Goal: Information Seeking & Learning: Understand process/instructions

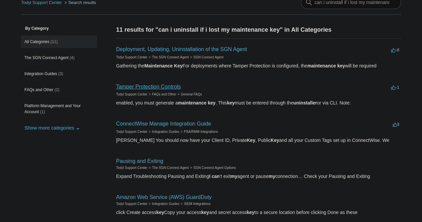
scroll to position [36, 0]
click at [153, 86] on link "Tamper Protection Controls" at bounding box center [148, 86] width 65 height 6
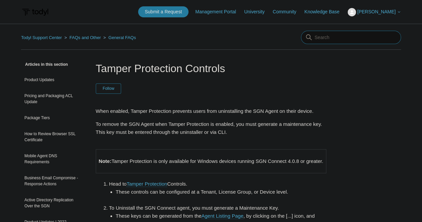
click at [327, 31] on input "Search" at bounding box center [351, 37] width 100 height 13
type input "lost maintenance key"
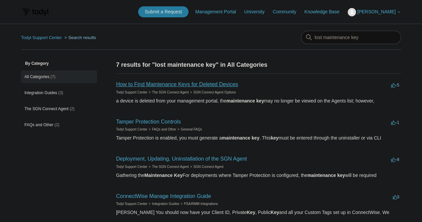
click at [153, 83] on link "How to Find Maintenance Keys for Deleted Devices" at bounding box center [177, 84] width 122 height 6
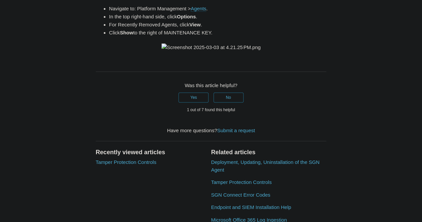
scroll to position [196, 0]
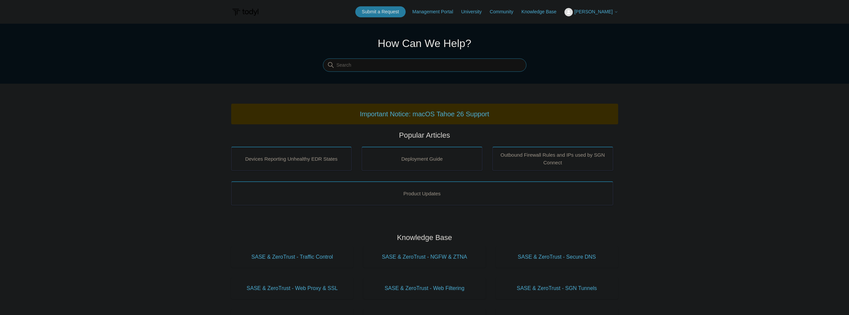
click at [378, 63] on input "Search" at bounding box center [425, 65] width 204 height 13
type input "uninstall lost maintenance key"
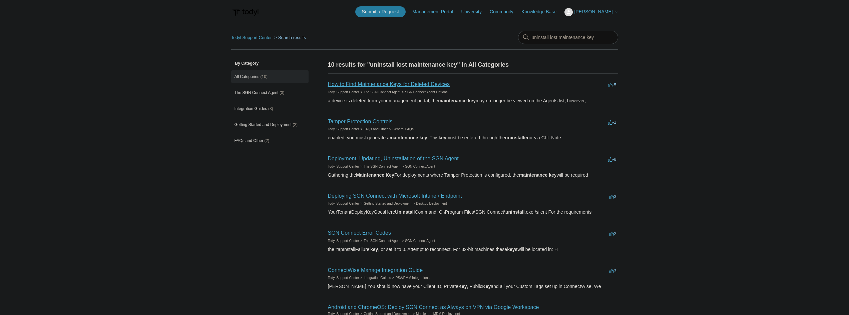
click at [372, 85] on link "How to Find Maintenance Keys for Deleted Devices" at bounding box center [389, 84] width 122 height 6
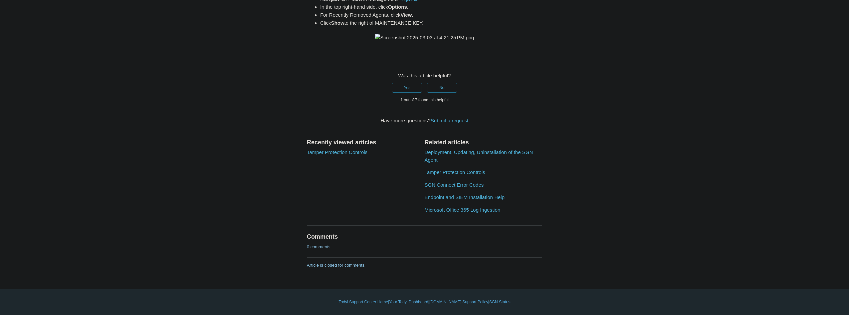
scroll to position [300, 0]
click at [342, 155] on link "Tamper Protection Controls" at bounding box center [337, 153] width 61 height 6
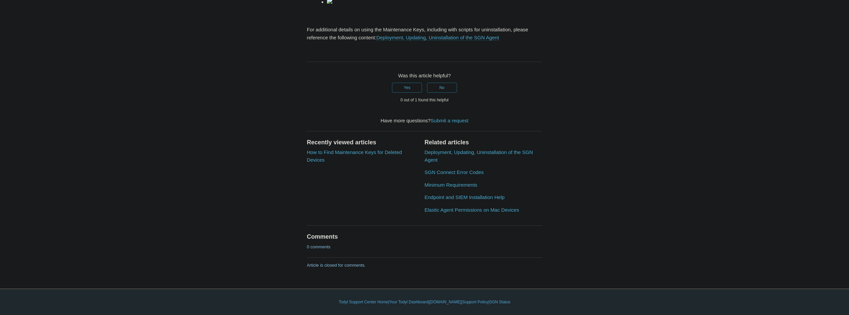
scroll to position [367, 0]
click at [452, 41] on link "Deployment, Updating, Uninstallation of the SGN Agent" at bounding box center [437, 38] width 123 height 6
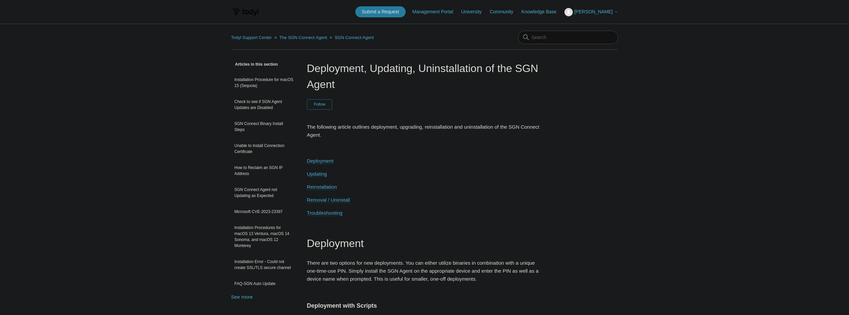
click at [321, 202] on span "Removal / Uninstall" at bounding box center [328, 200] width 43 height 6
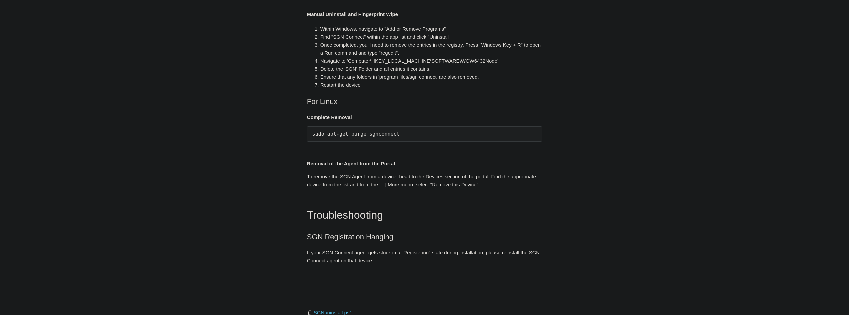
scroll to position [1365, 0]
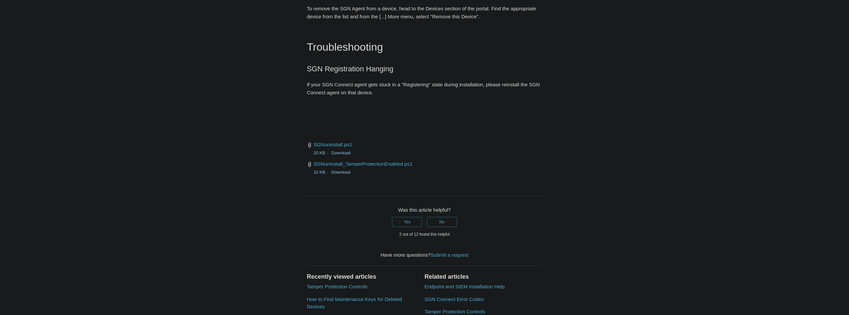
scroll to position [1532, 0]
drag, startPoint x: 471, startPoint y: 81, endPoint x: 314, endPoint y: 78, distance: 157.2
copy span "C:\Program Files\SGN Connect\uninstall.exe" /upgrade"
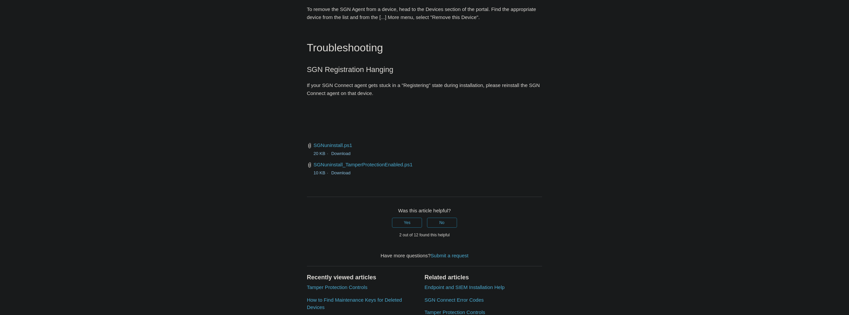
drag, startPoint x: 78, startPoint y: 66, endPoint x: 204, endPoint y: 18, distance: 135.0
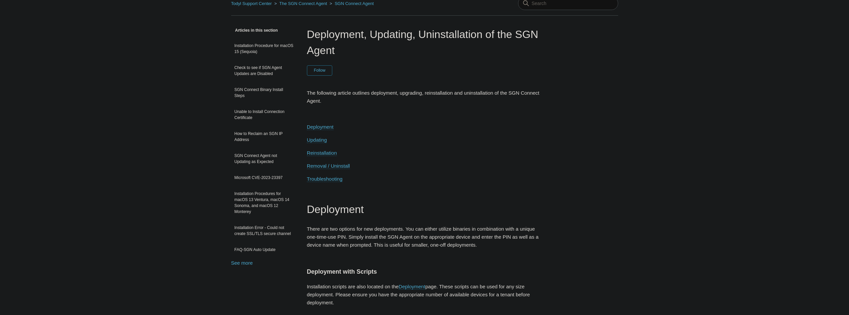
scroll to position [0, 0]
